Goal: Transaction & Acquisition: Obtain resource

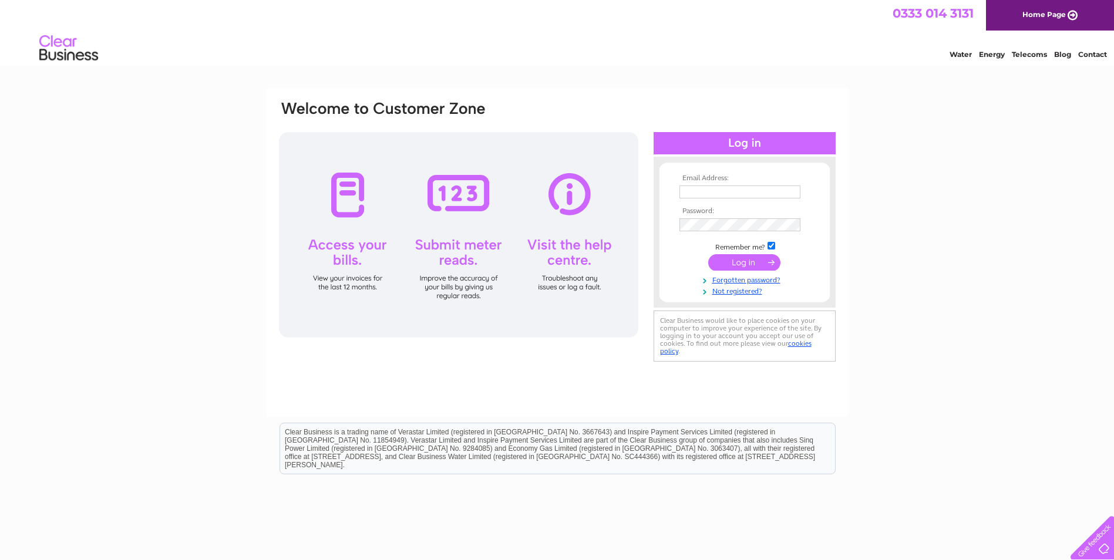
click at [693, 190] on input "text" at bounding box center [740, 192] width 121 height 13
type input "[PERSON_NAME][EMAIL_ADDRESS][DOMAIN_NAME]"
click at [708, 256] on input "submit" at bounding box center [744, 264] width 72 height 16
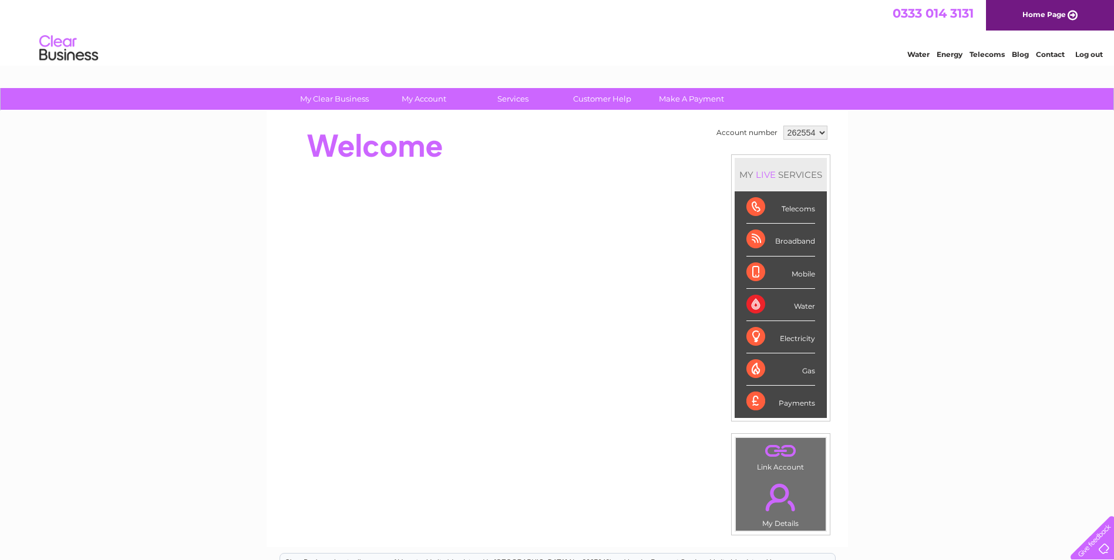
click at [792, 133] on select "262554 262564 262566 262571 390086 390271 406823 442778 442779 442781 442783 44…" at bounding box center [806, 133] width 44 height 14
drag, startPoint x: 792, startPoint y: 133, endPoint x: 752, endPoint y: 129, distance: 40.2
click at [792, 133] on select "262554 262564 262566 262571 390086 390271 406823 442778 442779 442781 442783 44…" at bounding box center [806, 133] width 44 height 14
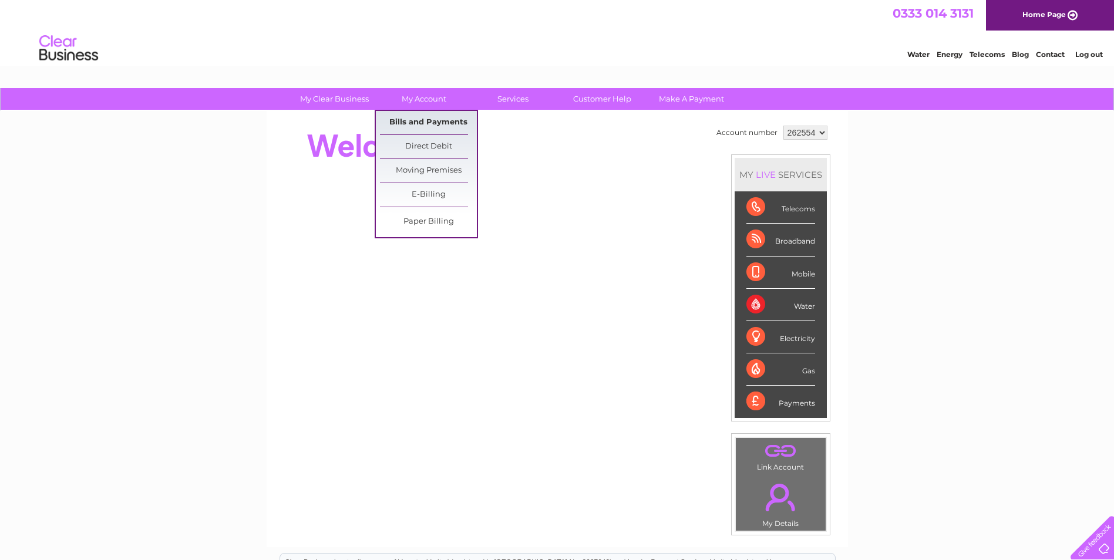
click at [439, 119] on link "Bills and Payments" at bounding box center [428, 122] width 97 height 23
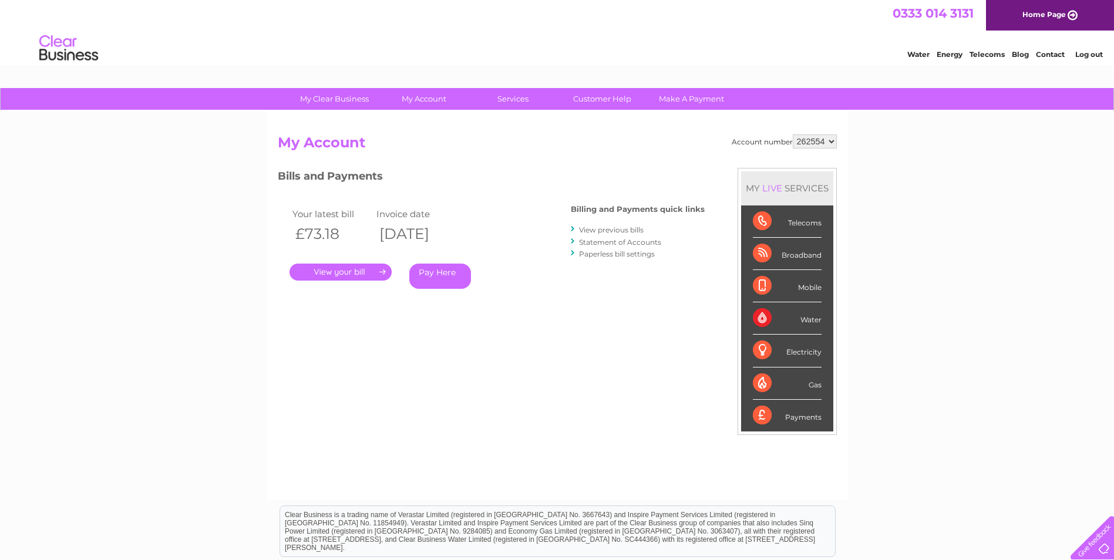
click at [375, 271] on link "." at bounding box center [341, 272] width 102 height 17
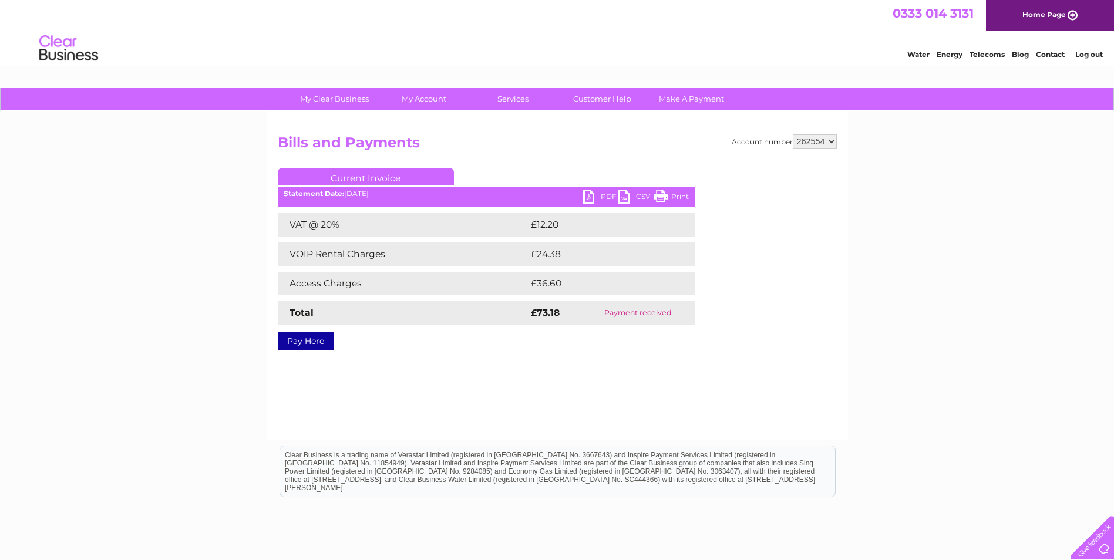
click at [597, 196] on link "PDF" at bounding box center [600, 198] width 35 height 17
click at [802, 142] on select "262554 262564 262566 262571 390086 390271 406823 442778 442779 442781 442783 44…" at bounding box center [815, 142] width 44 height 14
select select "262564"
click at [793, 135] on select "262554 262564 262566 262571 390086 390271 406823 442778 442779 442781 442783 44…" at bounding box center [815, 142] width 44 height 14
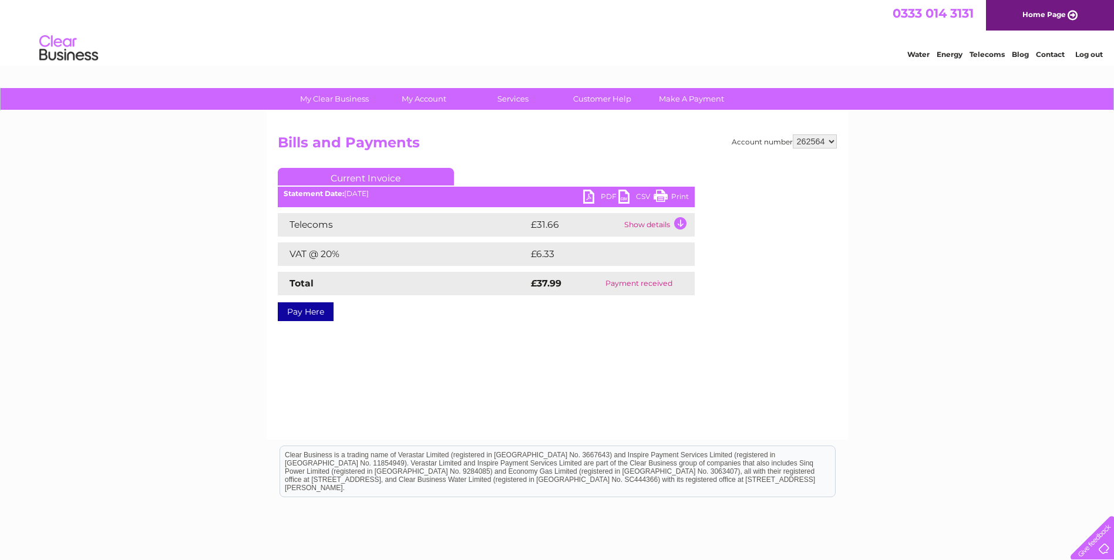
click at [605, 199] on link "PDF" at bounding box center [600, 198] width 35 height 17
click at [822, 139] on select "262554 262564 262566 262571 390086 390271 406823 442778 442779 442781 442783 44…" at bounding box center [815, 142] width 44 height 14
select select "262566"
click at [793, 135] on select "262554 262564 262566 262571 390086 390271 406823 442778 442779 442781 442783 44…" at bounding box center [815, 142] width 44 height 14
click at [599, 193] on link "PDF" at bounding box center [600, 198] width 35 height 17
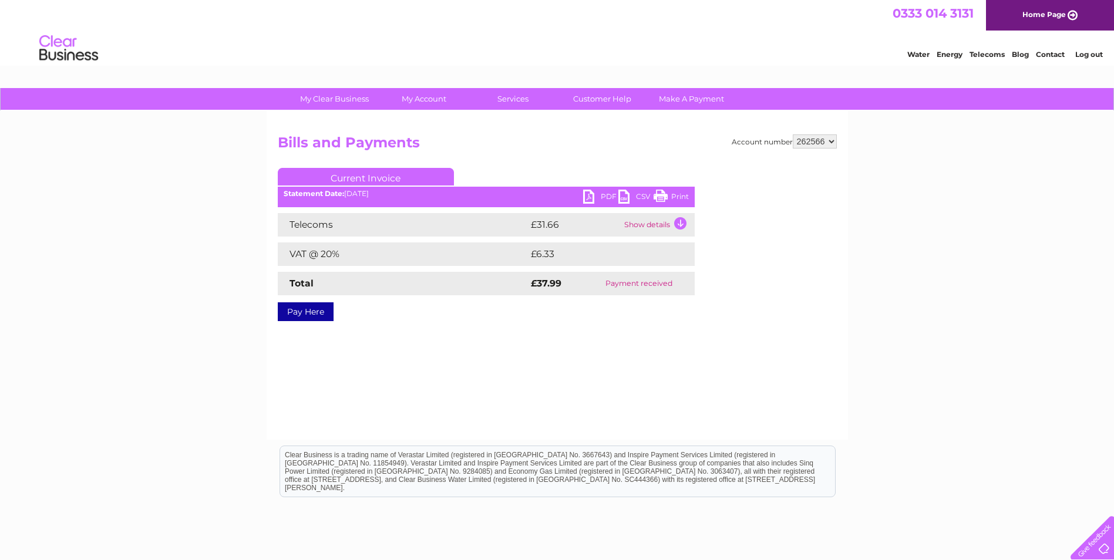
click at [813, 143] on select "262554 262564 262566 262571 390086 390271 406823 442778 442779 442781 442783 44…" at bounding box center [815, 142] width 44 height 14
select select "262571"
click at [793, 135] on select "262554 262564 262566 262571 390086 390271 406823 442778 442779 442781 442783 44…" at bounding box center [815, 142] width 44 height 14
click at [823, 142] on select "262554 262564 262566 262571 390086 390271 406823 442778 442779 442781 442783 44…" at bounding box center [815, 142] width 44 height 14
select select "390086"
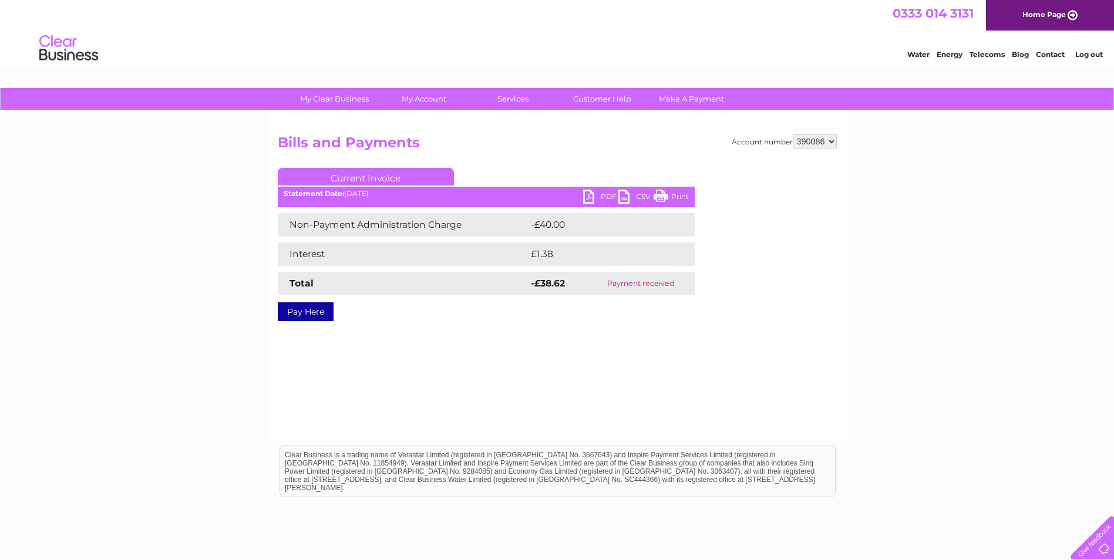
click at [793, 135] on select "262554 262564 262566 262571 390086 390271 406823 442778 442779 442781 442783 44…" at bounding box center [815, 142] width 44 height 14
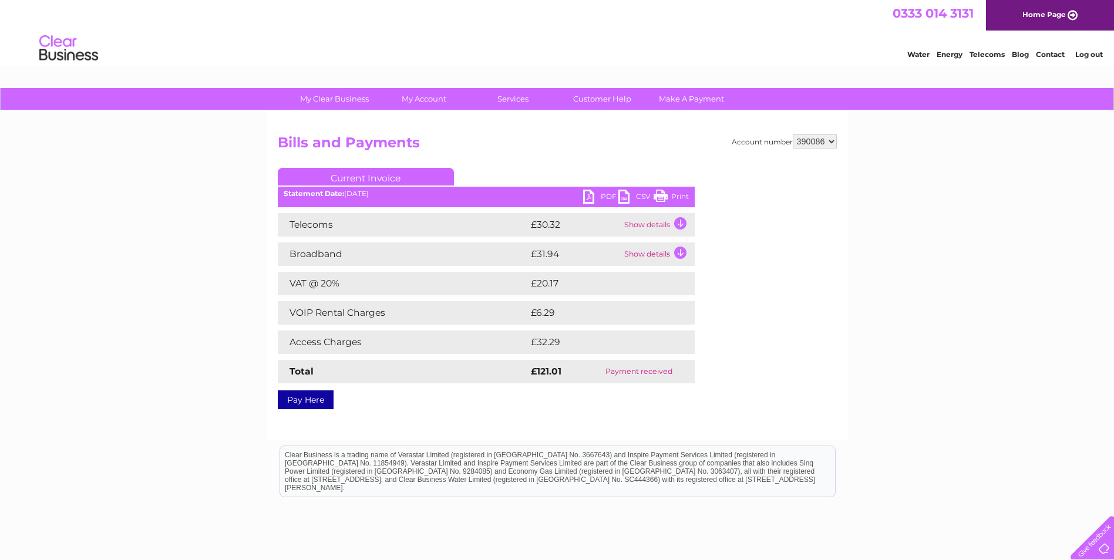
click at [602, 197] on link "PDF" at bounding box center [600, 198] width 35 height 17
click at [809, 141] on select "262554 262564 262566 262571 390086 390271 406823 442778 442779 442781 442783 44…" at bounding box center [815, 142] width 44 height 14
select select "390271"
click at [793, 135] on select "262554 262564 262566 262571 390086 390271 406823 442778 442779 442781 442783 44…" at bounding box center [815, 142] width 44 height 14
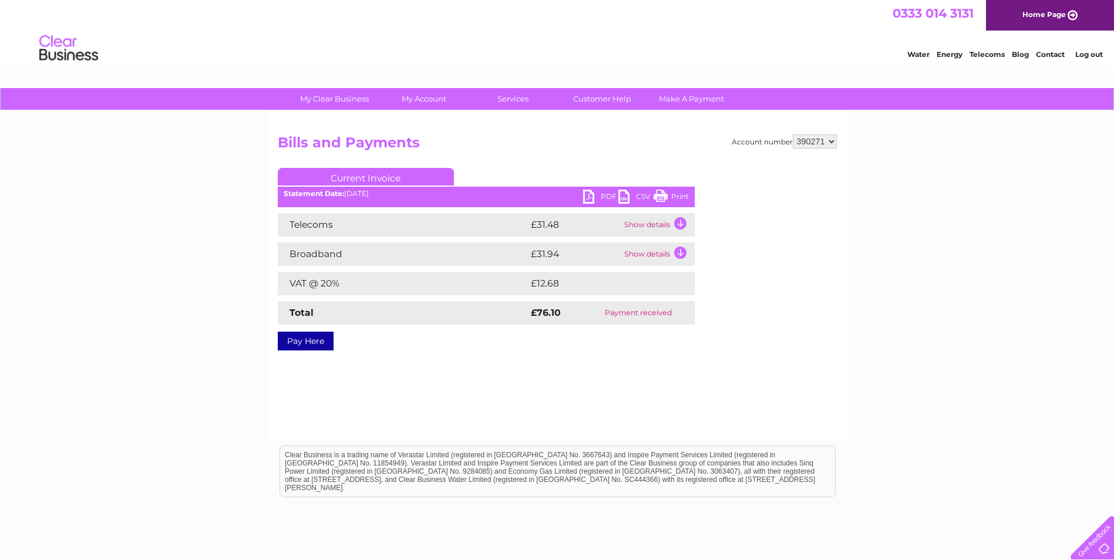
click at [604, 200] on link "PDF" at bounding box center [600, 198] width 35 height 17
click at [822, 138] on select "262554 262564 262566 262571 390086 390271 406823 442778 442779 442781 442783 44…" at bounding box center [815, 142] width 44 height 14
select select "406823"
click at [793, 135] on select "262554 262564 262566 262571 390086 390271 406823 442778 442779 442781 442783 44…" at bounding box center [815, 142] width 44 height 14
click at [826, 142] on select "262554 262564 262566 262571 390086 390271 406823 442778 442779 442781 442783 44…" at bounding box center [815, 142] width 44 height 14
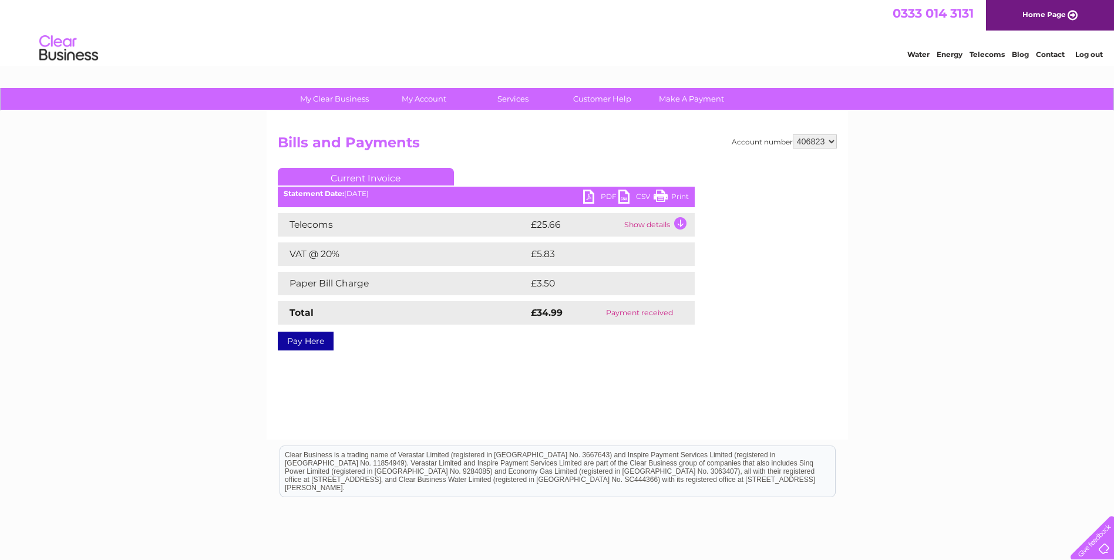
select select "442778"
click at [793, 135] on select "262554 262564 262566 262571 390086 390271 406823 442778 442779 442781 442783 44…" at bounding box center [815, 142] width 44 height 14
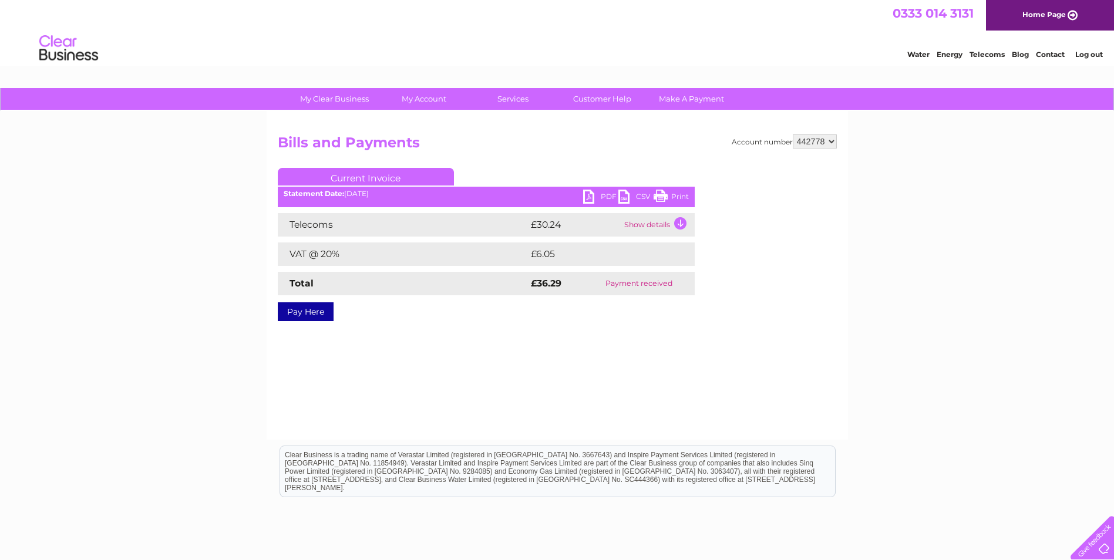
drag, startPoint x: 820, startPoint y: 139, endPoint x: 825, endPoint y: 150, distance: 12.9
click at [821, 139] on select "262554 262564 262566 262571 390086 390271 406823 442778 442779 442781 442783 44…" at bounding box center [815, 142] width 44 height 14
select select "442779"
click at [793, 135] on select "262554 262564 262566 262571 390086 390271 406823 442778 442779 442781 442783 44…" at bounding box center [815, 142] width 44 height 14
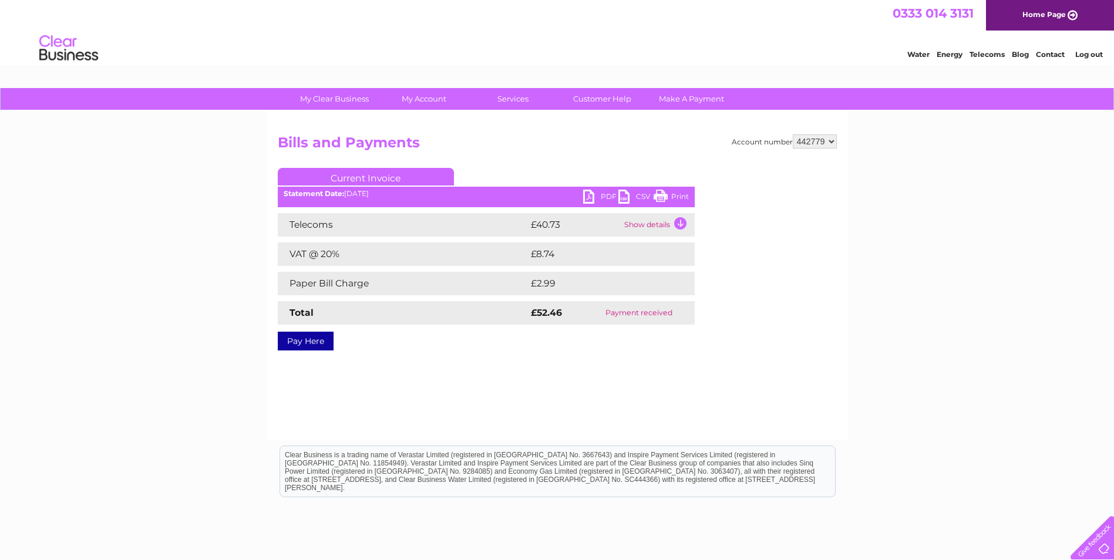
click at [822, 142] on select "262554 262564 262566 262571 390086 390271 406823 442778 442779 442781 442783 44…" at bounding box center [815, 142] width 44 height 14
select select "442781"
click at [793, 135] on select "262554 262564 262566 262571 390086 390271 406823 442778 442779 442781 442783 44…" at bounding box center [815, 142] width 44 height 14
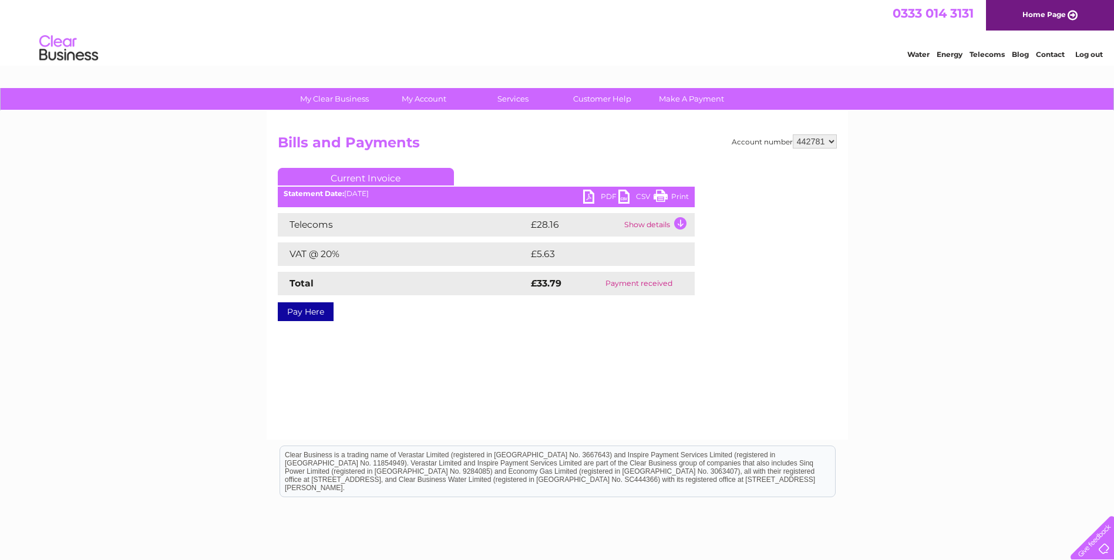
click at [596, 195] on link "PDF" at bounding box center [600, 198] width 35 height 17
click at [821, 139] on select "262554 262564 262566 262571 390086 390271 406823 442778 442779 442781 442783 44…" at bounding box center [815, 142] width 44 height 14
select select "442783"
click at [793, 135] on select "262554 262564 262566 262571 390086 390271 406823 442778 442779 442781 442783 44…" at bounding box center [815, 142] width 44 height 14
click at [818, 145] on select "262554 262564 262566 262571 390086 390271 406823 442778 442779 442781 442783 44…" at bounding box center [815, 142] width 44 height 14
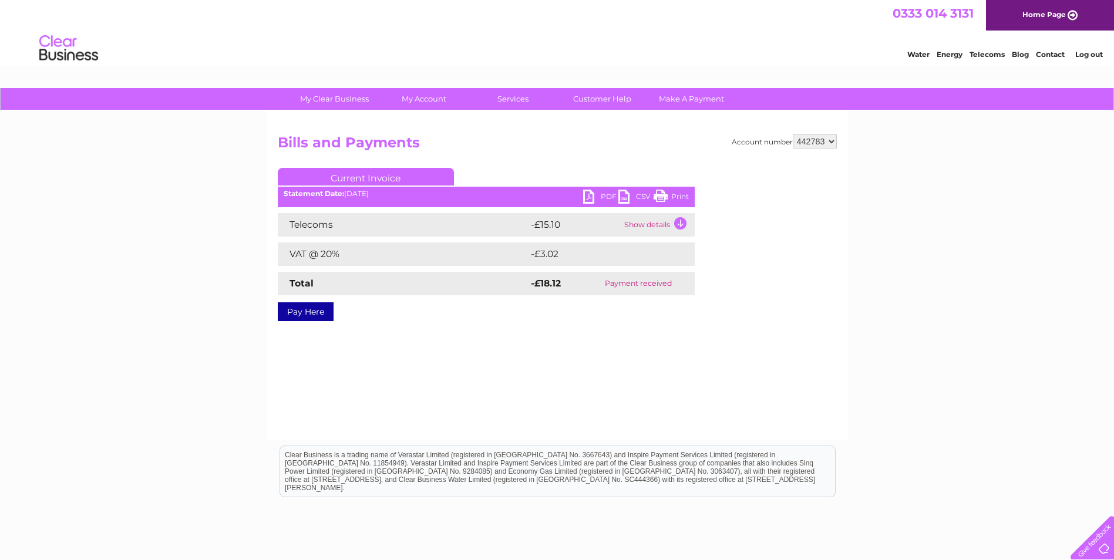
select select "442844"
click at [793, 135] on select "262554 262564 262566 262571 390086 390271 406823 442778 442779 442781 442783 44…" at bounding box center [815, 142] width 44 height 14
click at [597, 193] on link "PDF" at bounding box center [600, 198] width 35 height 17
click at [815, 143] on select "262554 262564 262566 262571 390086 390271 406823 442778 442779 442781 442783 44…" at bounding box center [815, 142] width 44 height 14
select select "451914"
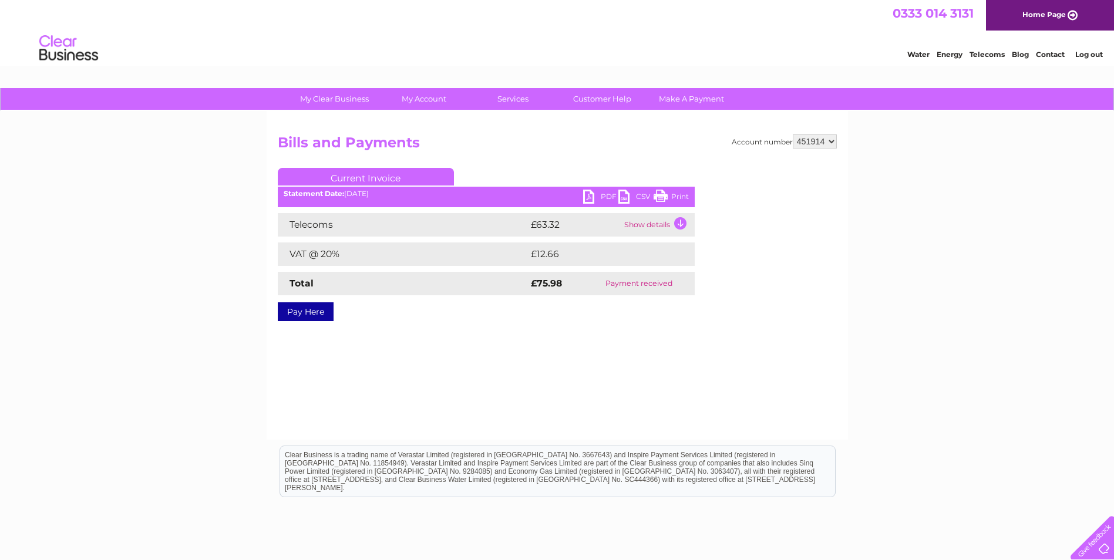
click at [793, 135] on select "262554 262564 262566 262571 390086 390271 406823 442778 442779 442781 442783 44…" at bounding box center [815, 142] width 44 height 14
click at [599, 193] on link "PDF" at bounding box center [600, 198] width 35 height 17
